Goal: Unclear

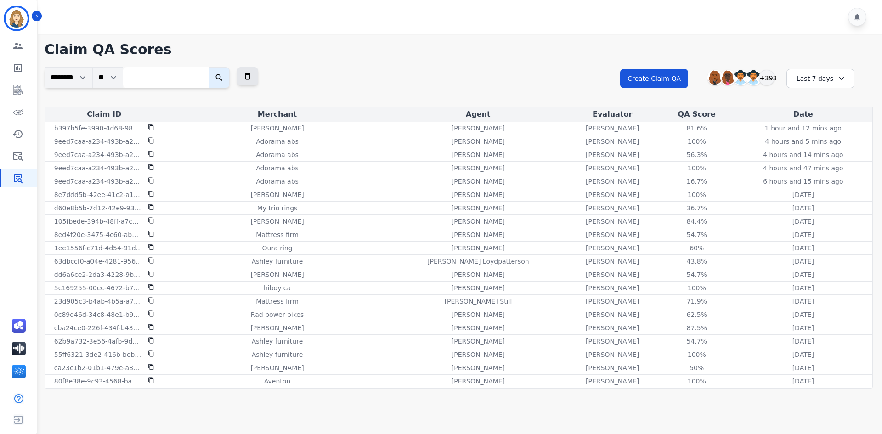
click at [489, 38] on div "**********" at bounding box center [458, 214] width 846 height 360
